Goal: Task Accomplishment & Management: Manage account settings

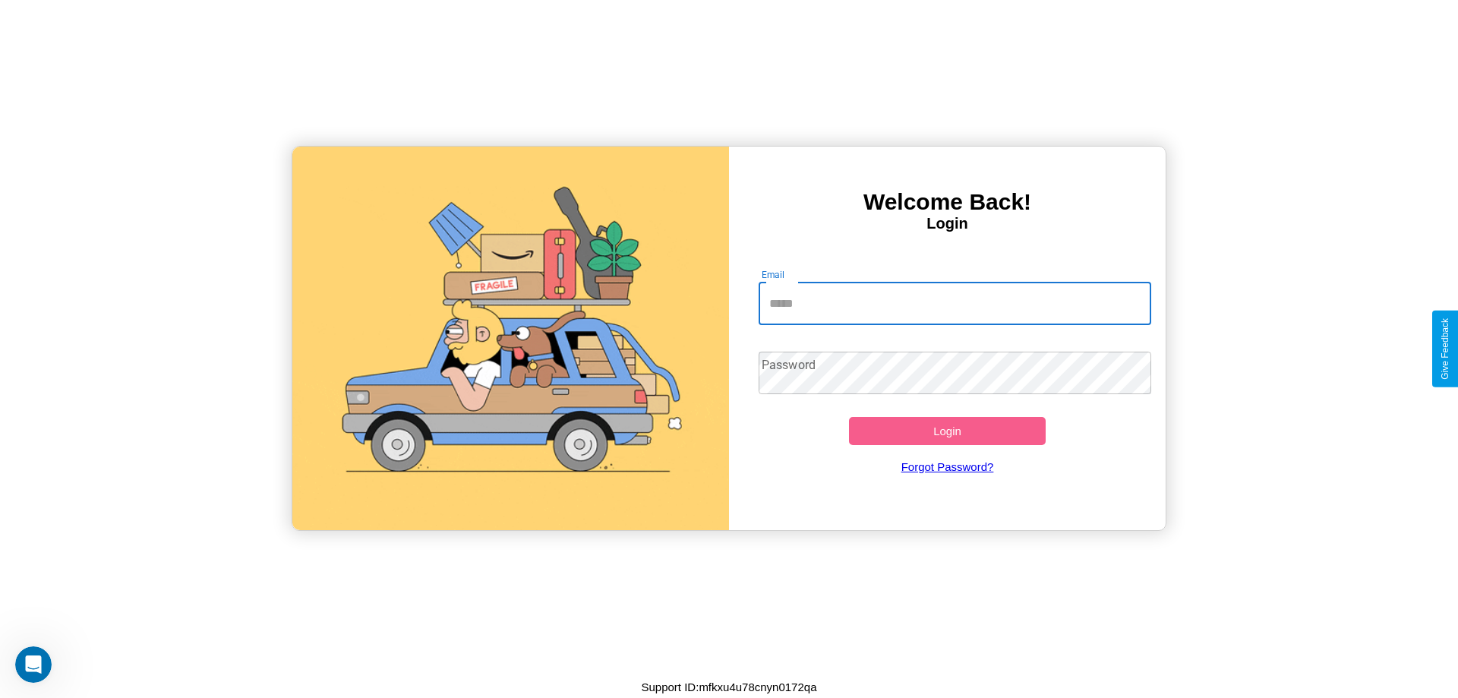
click at [955, 303] on input "Email" at bounding box center [955, 304] width 393 height 43
type input "**********"
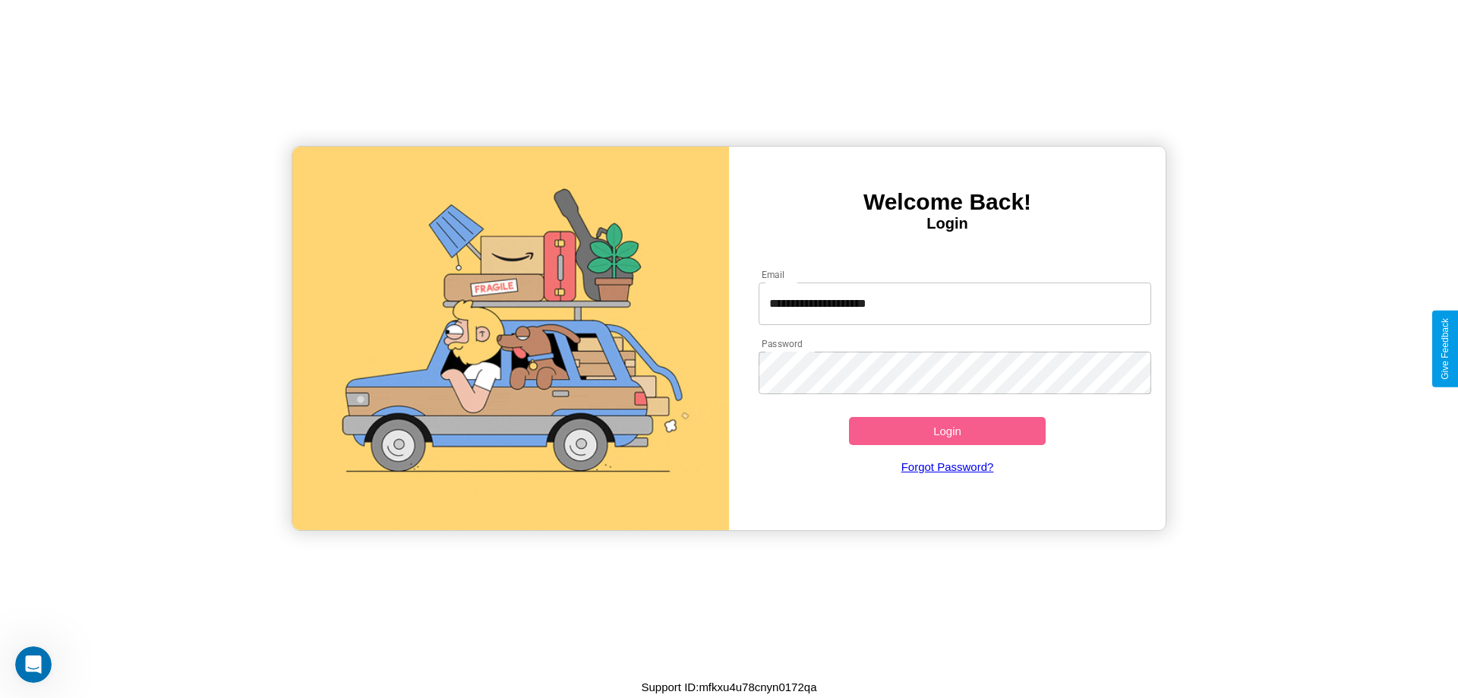
click at [947, 431] on button "Login" at bounding box center [947, 431] width 197 height 28
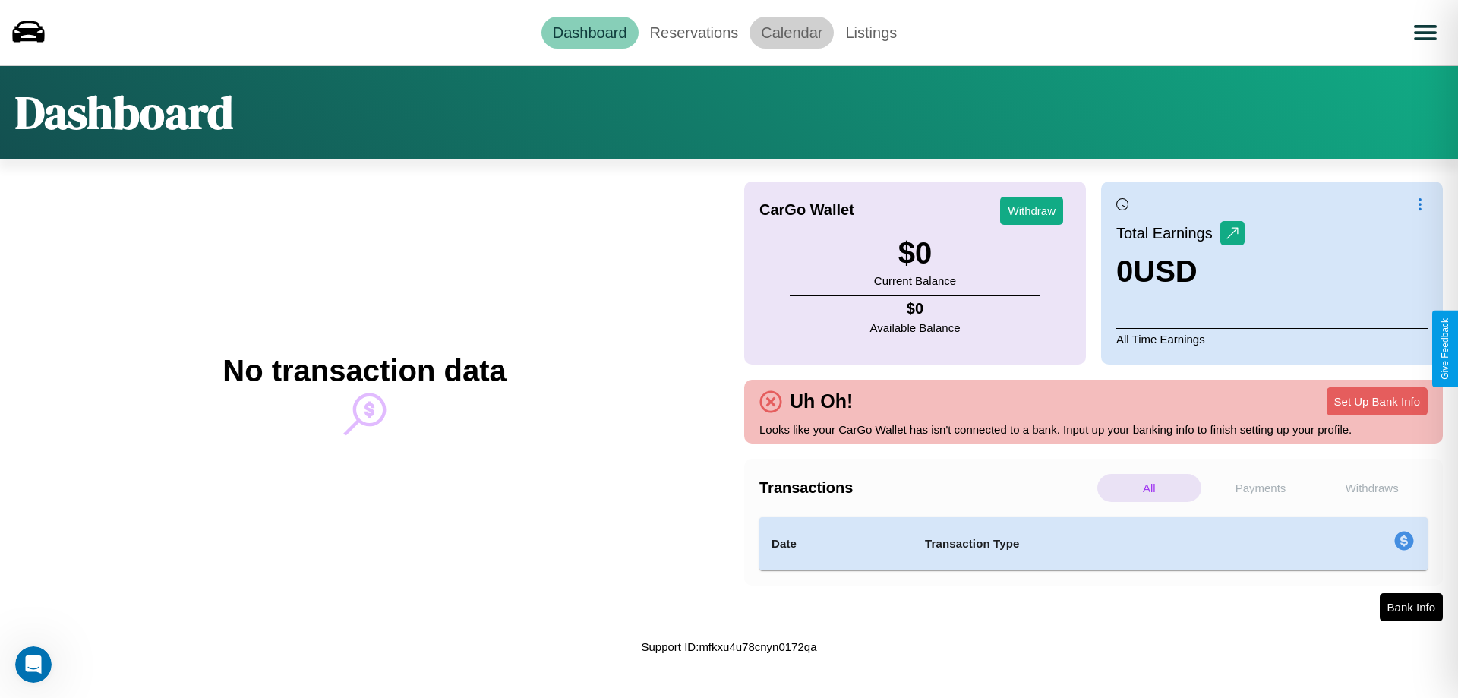
click at [791, 32] on link "Calendar" at bounding box center [792, 33] width 84 height 32
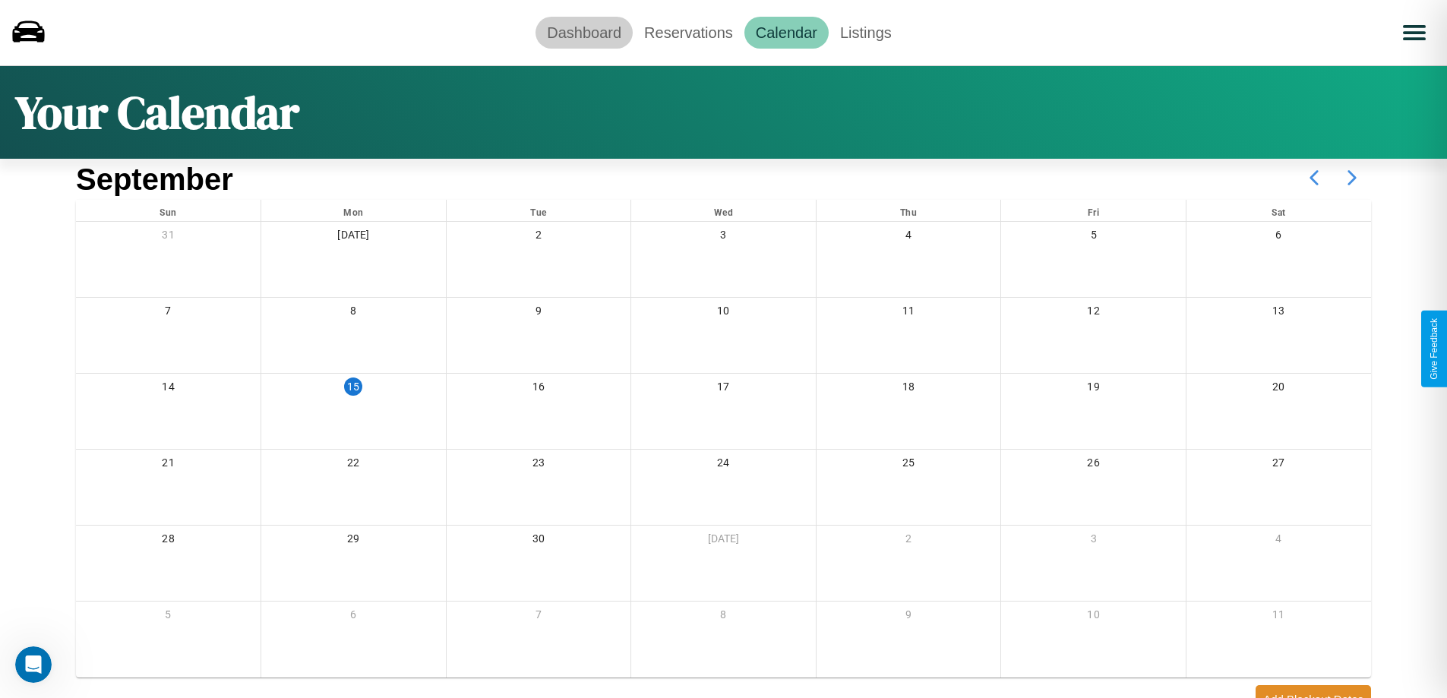
click at [584, 32] on link "Dashboard" at bounding box center [583, 33] width 97 height 32
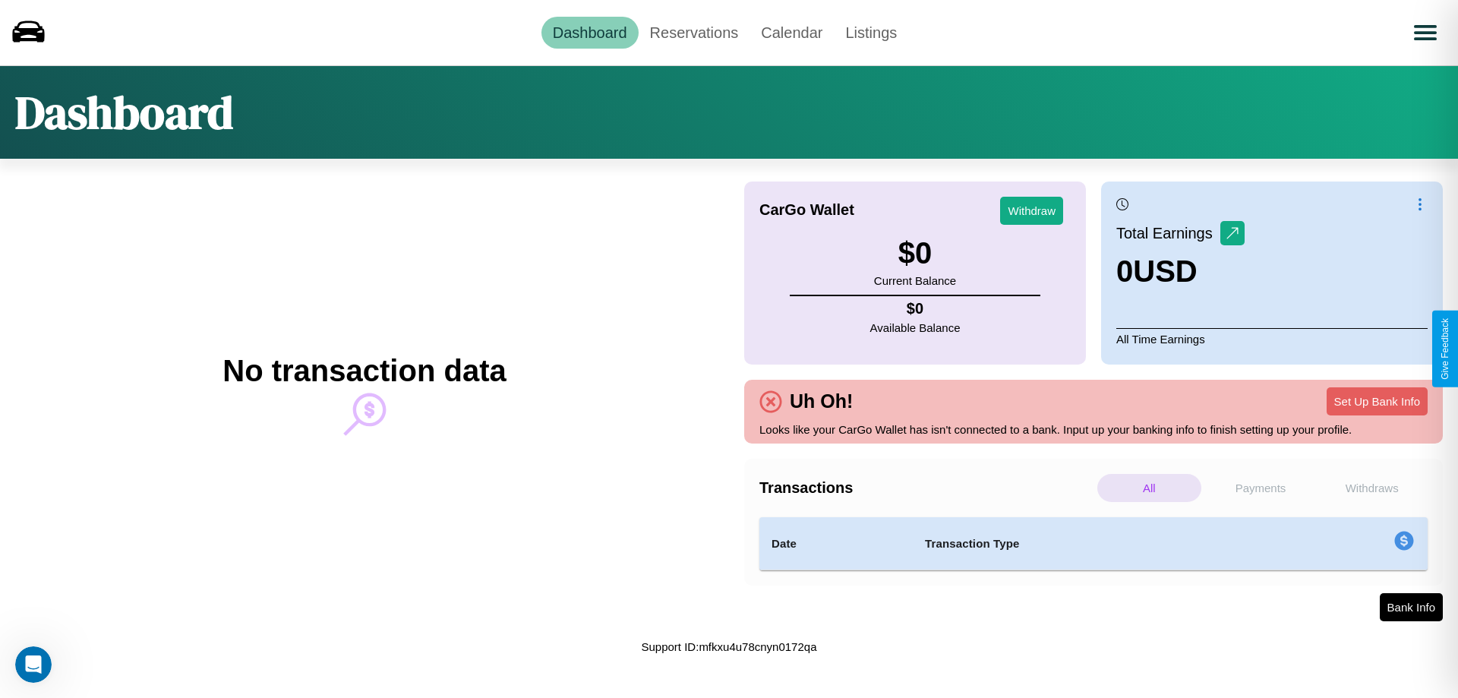
click at [1261, 488] on p "Payments" at bounding box center [1261, 488] width 104 height 28
click at [1372, 488] on p "Withdraws" at bounding box center [1372, 488] width 104 height 28
click at [1261, 488] on p "Payments" at bounding box center [1261, 488] width 104 height 28
click at [1372, 488] on p "Withdraws" at bounding box center [1372, 488] width 104 height 28
click at [1261, 488] on p "Payments" at bounding box center [1261, 488] width 104 height 28
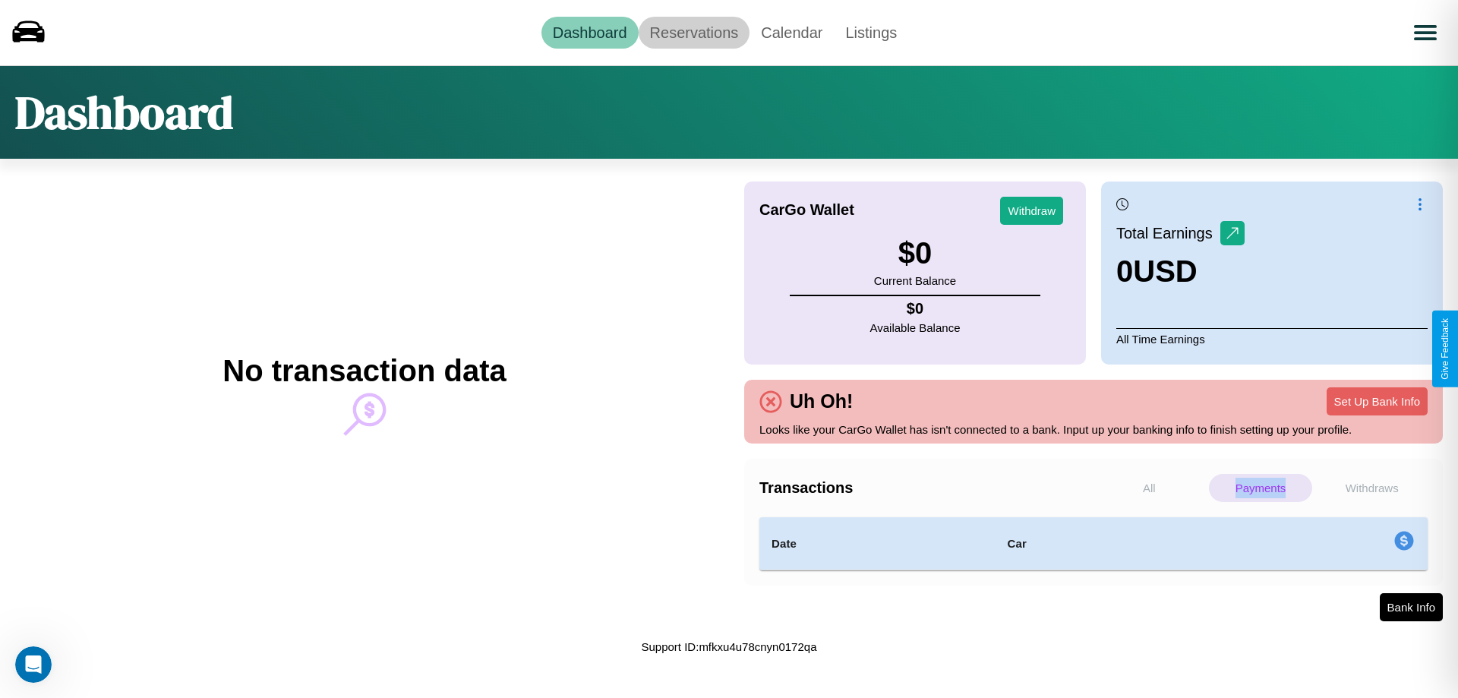
click at [693, 32] on link "Reservations" at bounding box center [695, 33] width 112 height 32
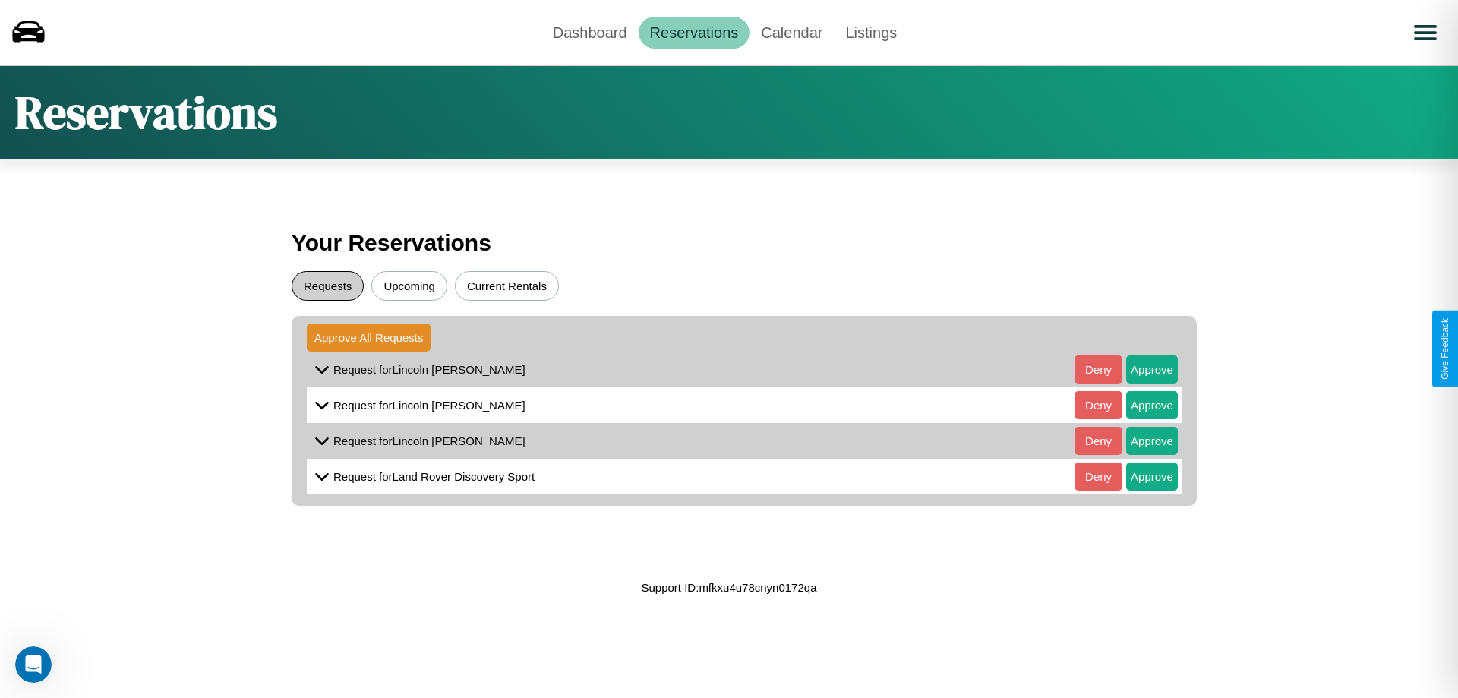
click at [327, 286] on button "Requests" at bounding box center [328, 286] width 72 height 30
click at [1141, 369] on button "Approve" at bounding box center [1152, 369] width 52 height 28
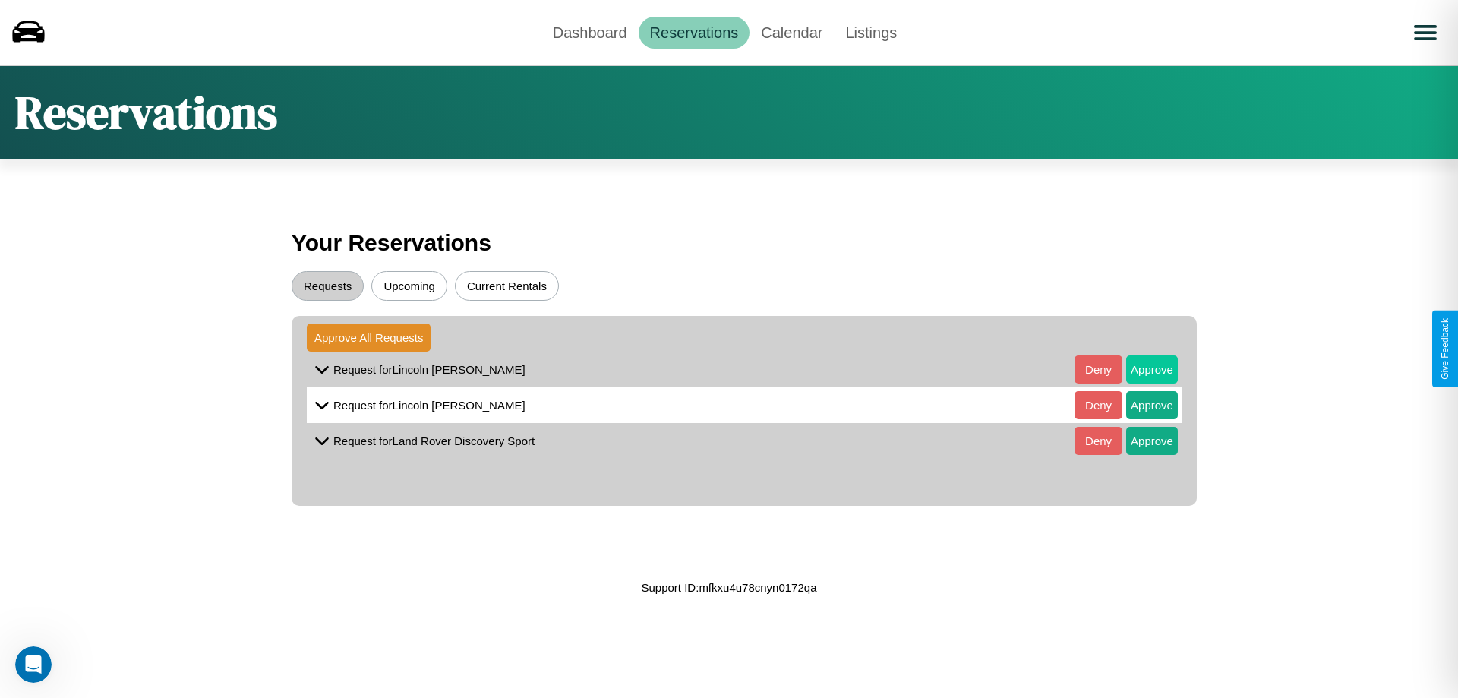
click at [1141, 369] on button "Approve" at bounding box center [1152, 369] width 52 height 28
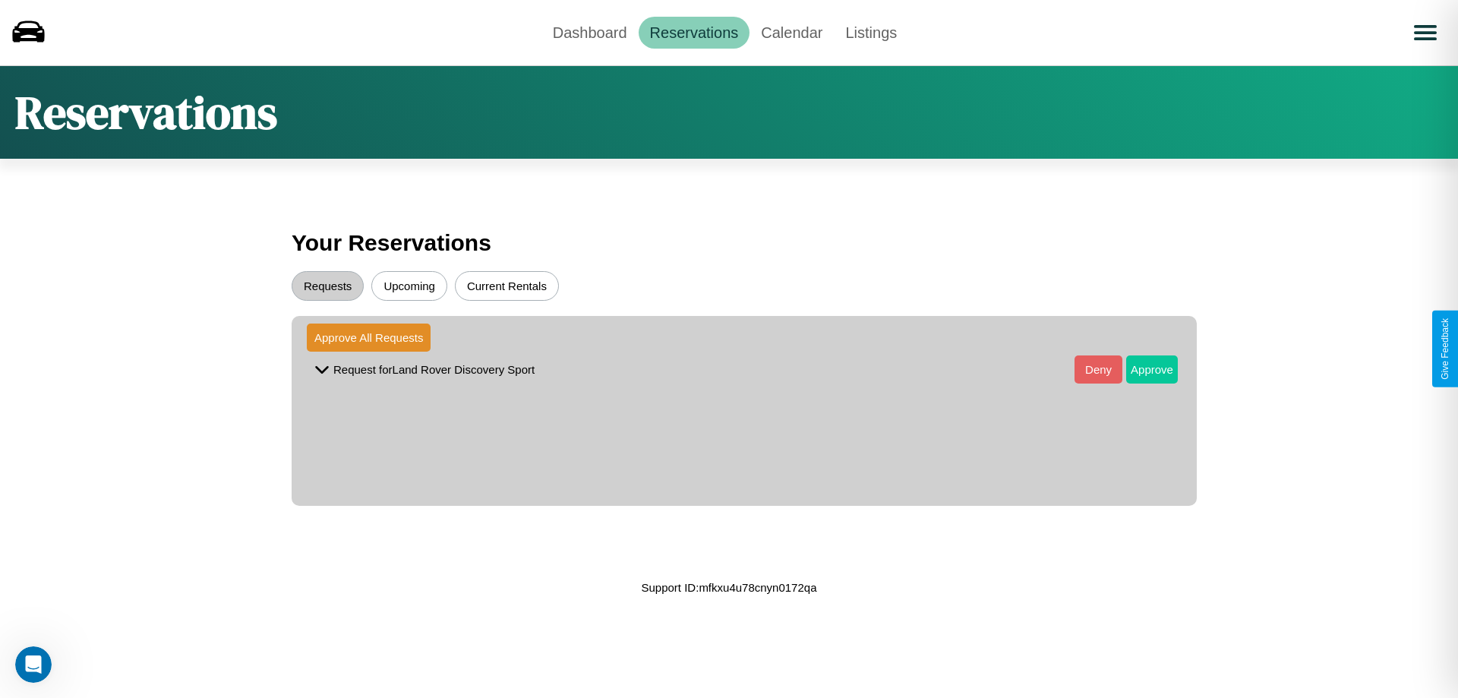
click at [1141, 369] on button "Approve" at bounding box center [1152, 369] width 52 height 28
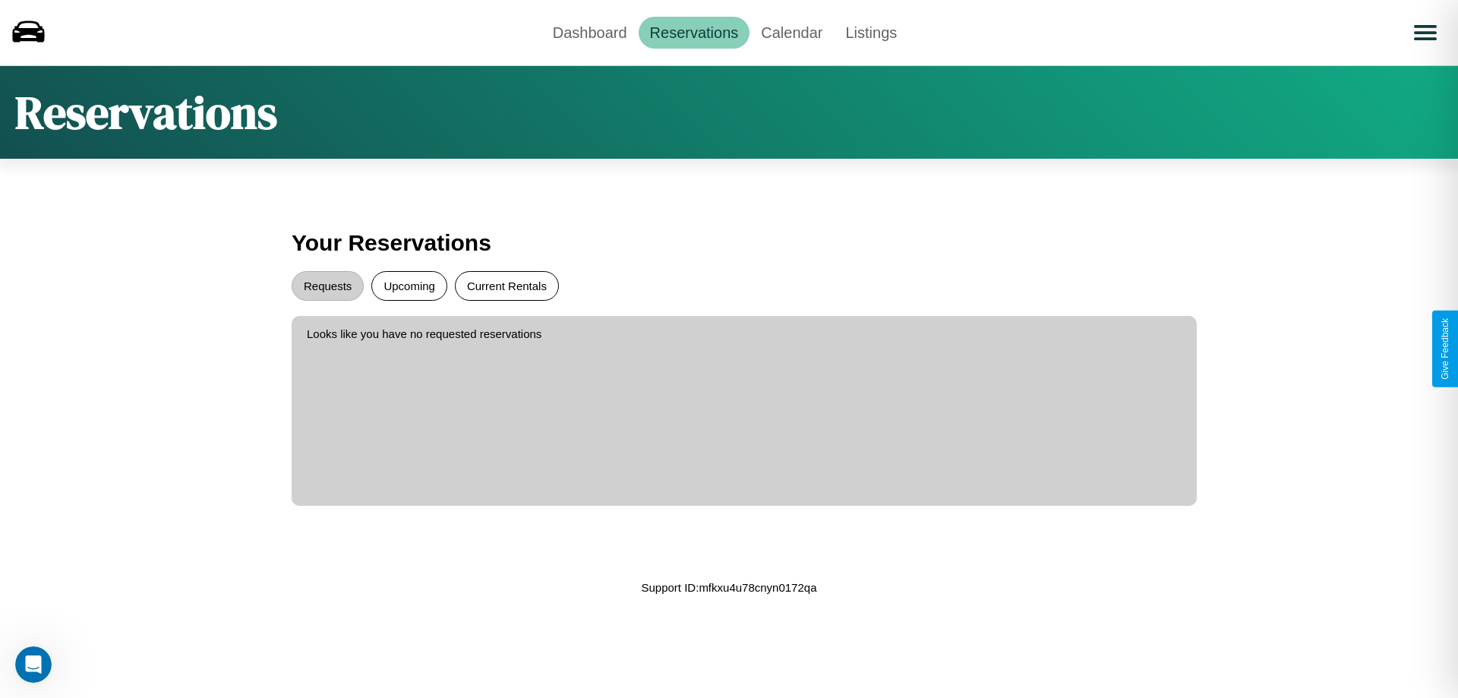
click at [507, 286] on button "Current Rentals" at bounding box center [507, 286] width 104 height 30
